Goal: Check status

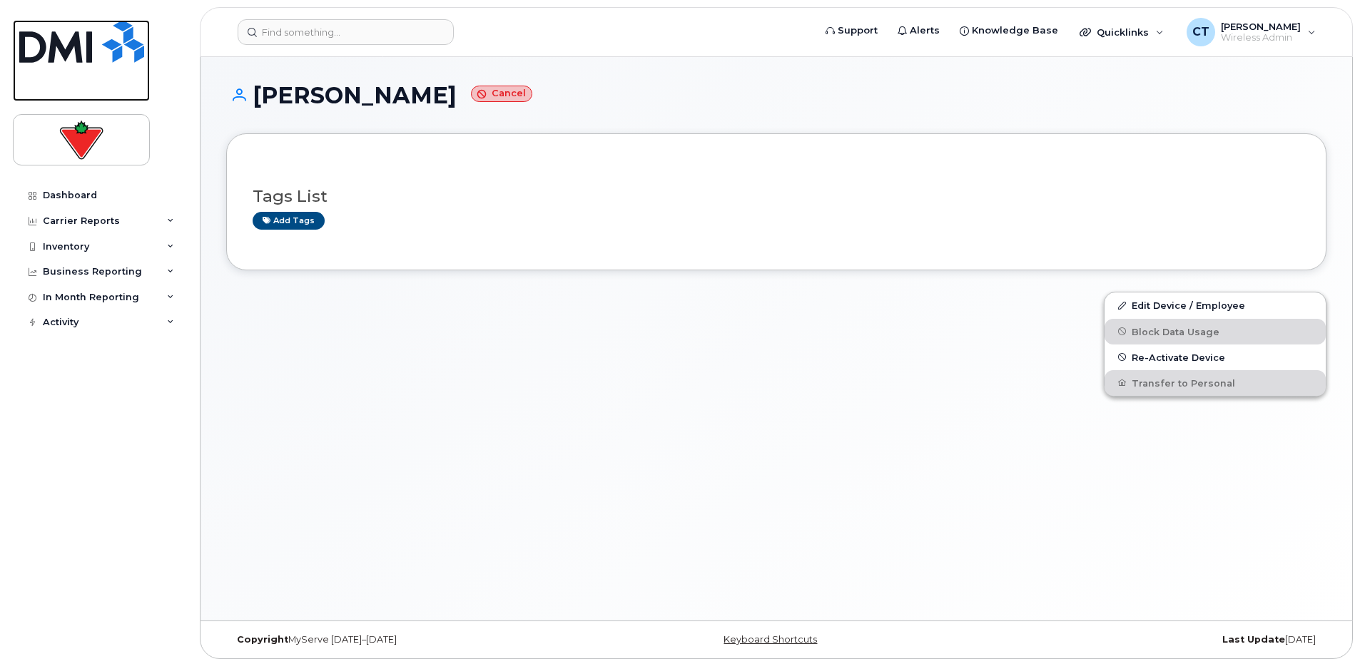
click at [84, 24] on img at bounding box center [81, 41] width 125 height 43
